Goal: Task Accomplishment & Management: Manage account settings

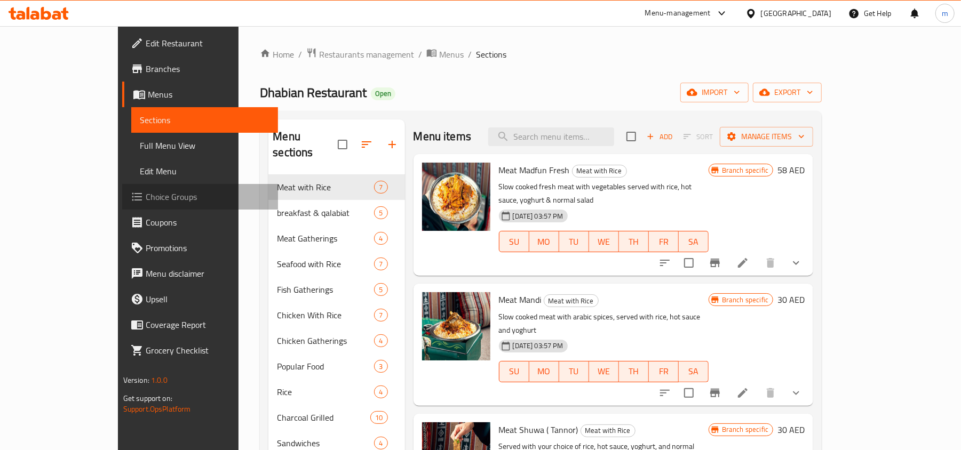
click at [146, 195] on span "Choice Groups" at bounding box center [208, 196] width 124 height 13
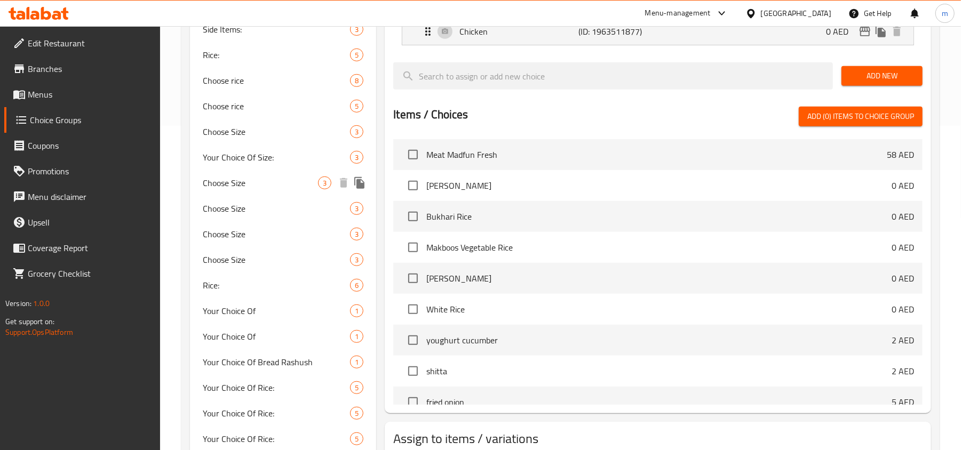
scroll to position [355, 0]
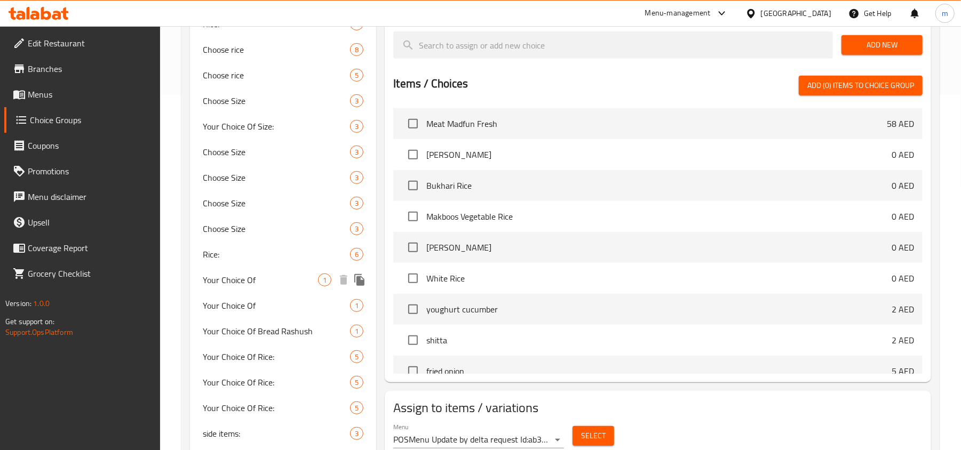
click at [257, 278] on span "Your Choice Of" at bounding box center [260, 280] width 115 height 13
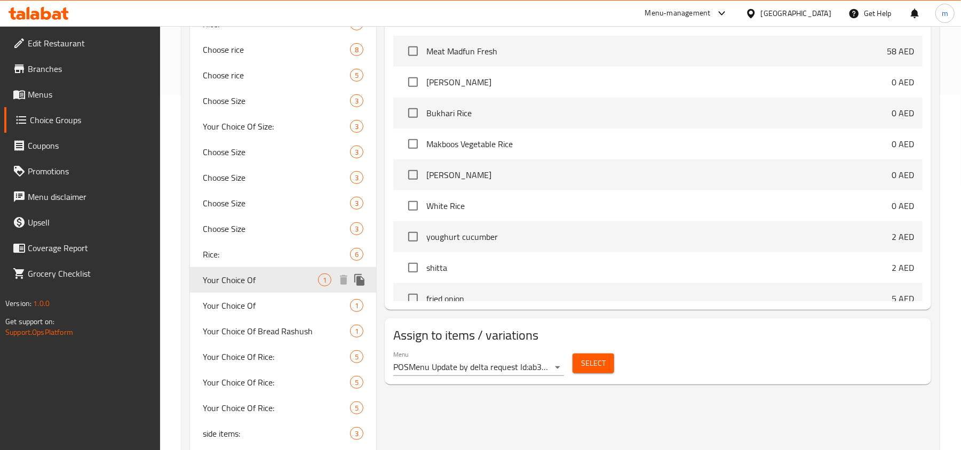
type input "Your Choice Of"
type input "اختيارك من"
type input "0"
type input "1"
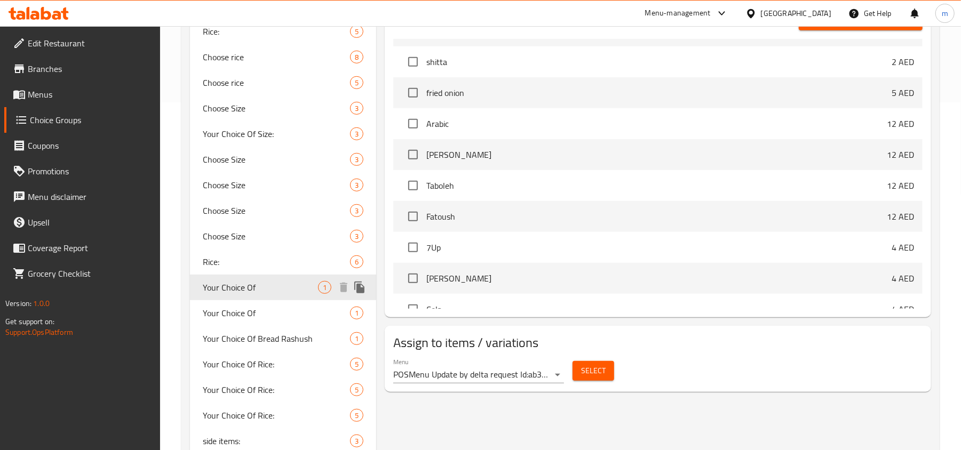
scroll to position [427, 0]
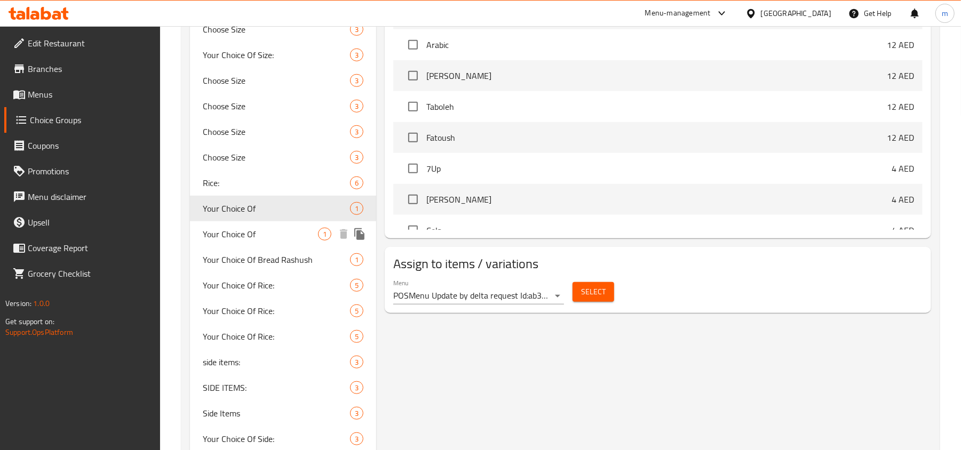
click at [248, 236] on span "Your Choice Of" at bounding box center [260, 234] width 115 height 13
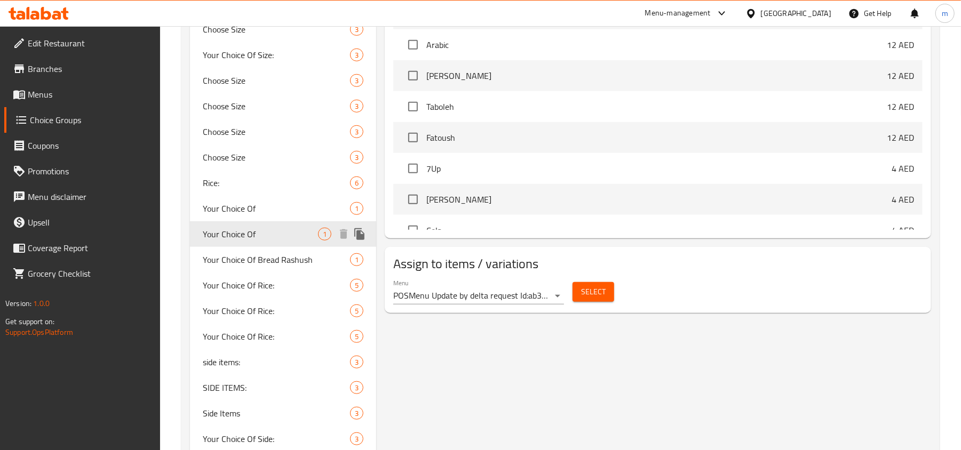
type input "إختيارك من"
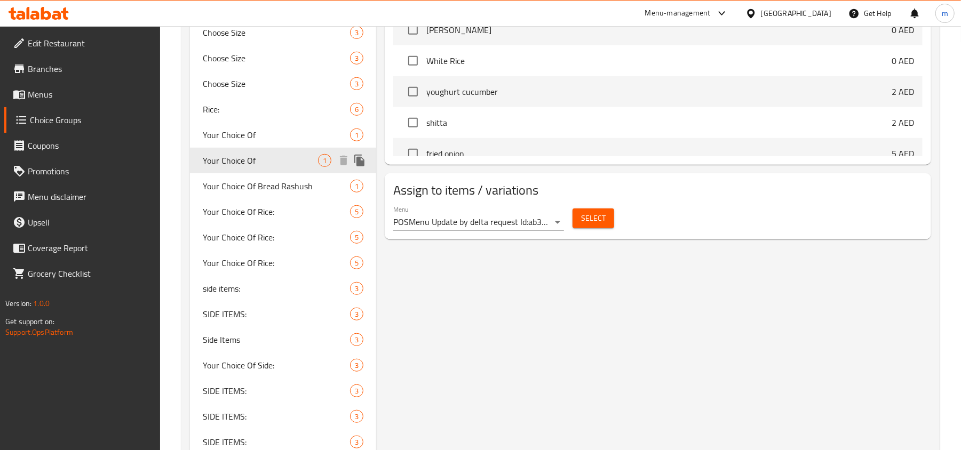
scroll to position [711, 0]
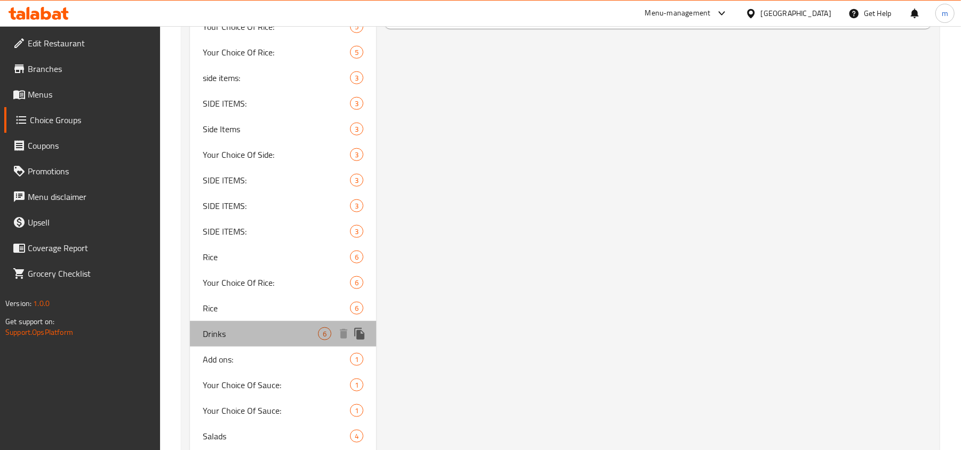
click at [248, 333] on span "Drinks" at bounding box center [260, 334] width 115 height 13
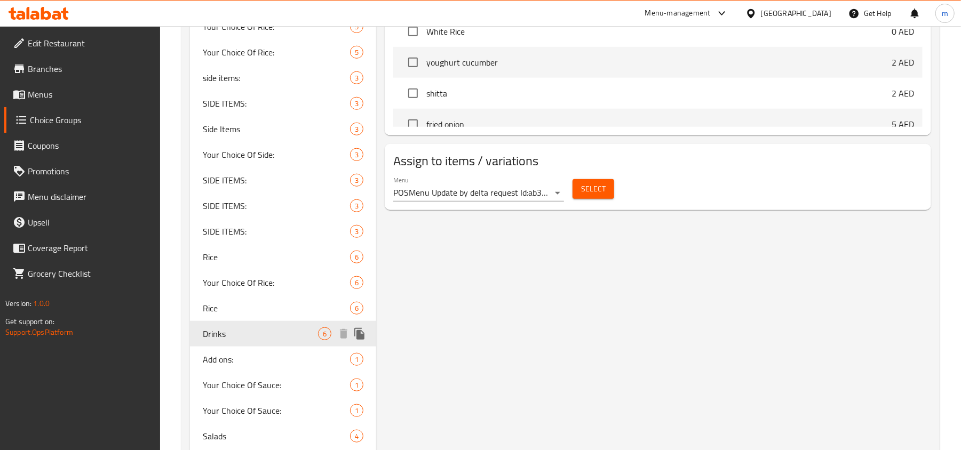
type input "Drinks"
type input "مشروبات"
click at [240, 331] on span "Drinks" at bounding box center [260, 334] width 115 height 13
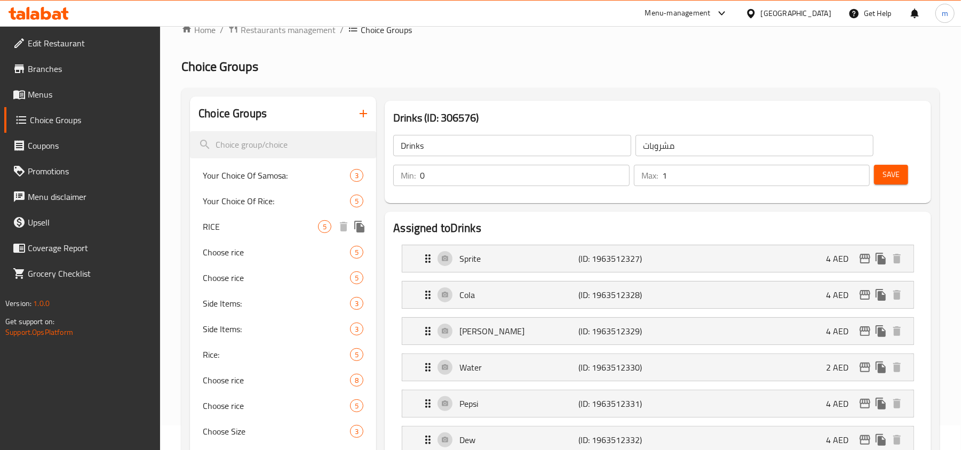
scroll to position [0, 0]
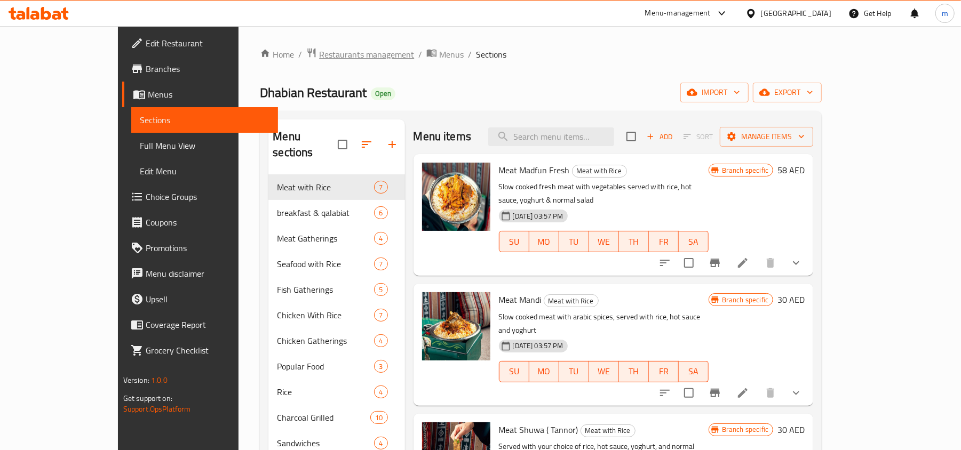
click at [319, 52] on span "Restaurants management" at bounding box center [366, 54] width 95 height 13
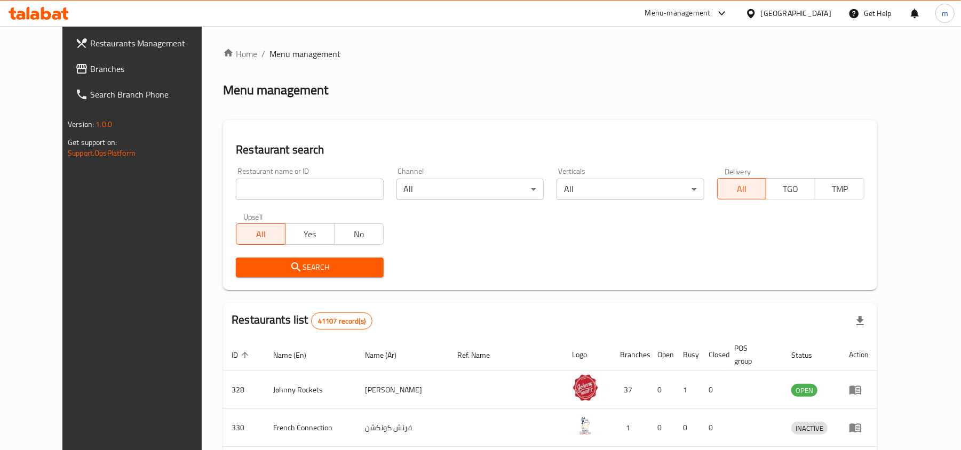
click at [90, 68] on span "Branches" at bounding box center [152, 68] width 124 height 13
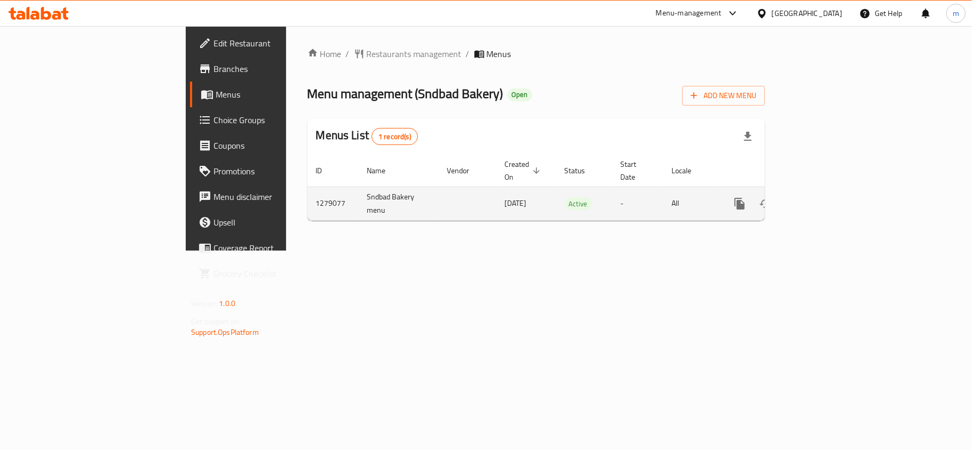
click at [823, 197] on icon "enhanced table" at bounding box center [816, 203] width 13 height 13
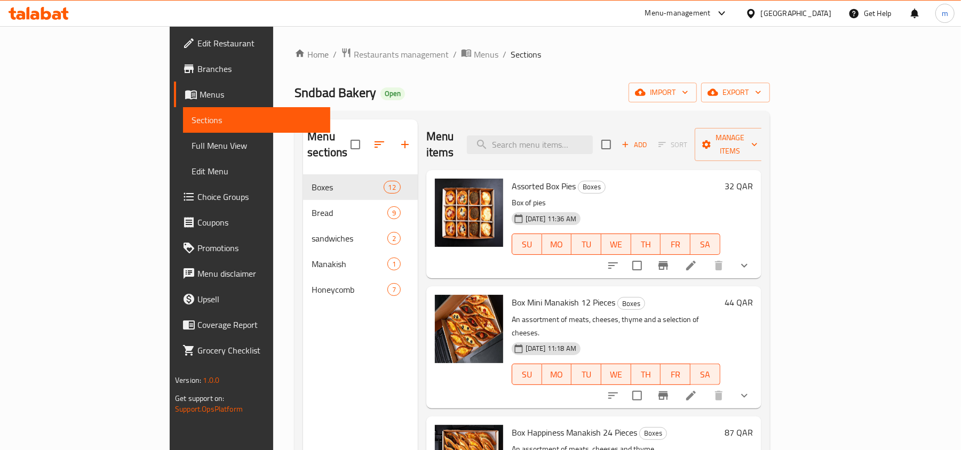
click at [197, 192] on span "Choice Groups" at bounding box center [259, 196] width 124 height 13
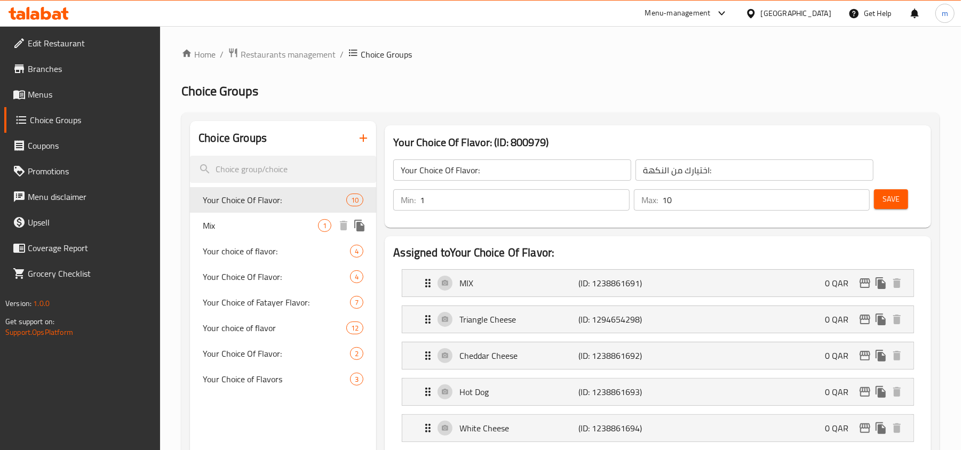
click at [207, 222] on span "Mix" at bounding box center [260, 225] width 115 height 13
type input "Mix"
type input "مكس"
type input "0"
type input "1"
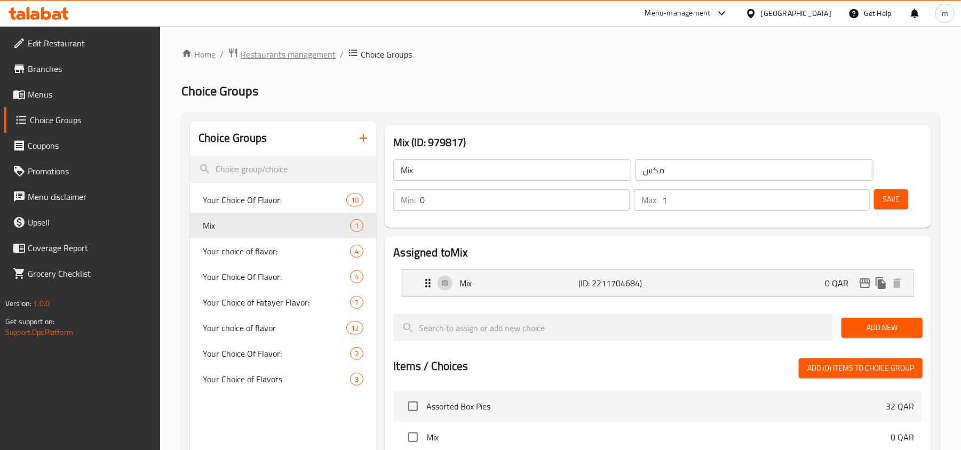
click at [270, 52] on span "Restaurants management" at bounding box center [288, 54] width 95 height 13
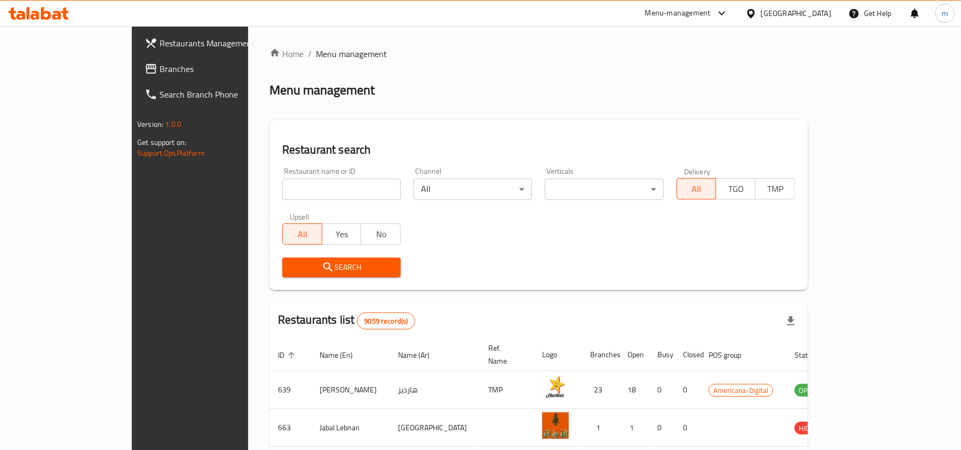
click at [160, 69] on span "Branches" at bounding box center [222, 68] width 124 height 13
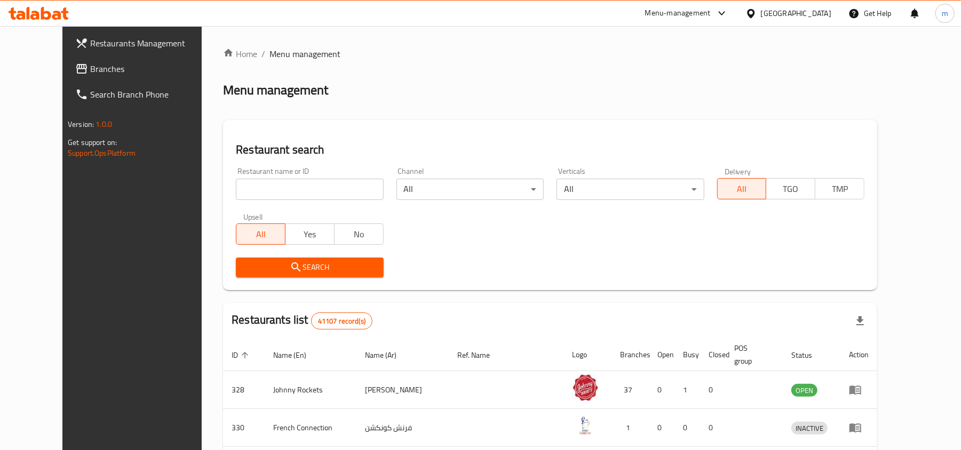
click at [297, 181] on input "search" at bounding box center [309, 189] width 147 height 21
paste input "626016"
type input "626016"
click button "Search" at bounding box center [309, 268] width 147 height 20
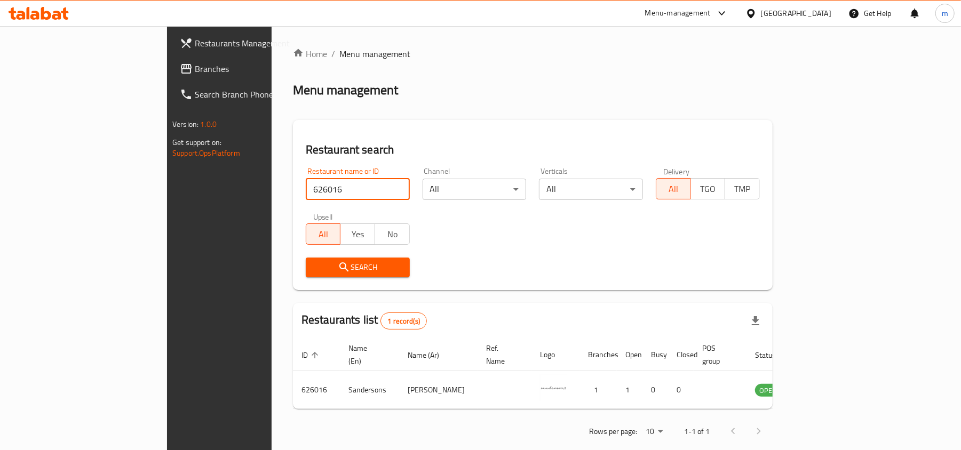
click at [195, 71] on span "Branches" at bounding box center [257, 68] width 124 height 13
